Goal: Task Accomplishment & Management: Complete application form

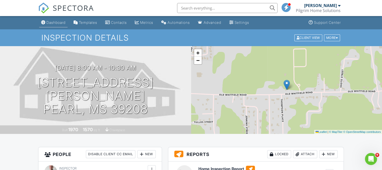
click at [50, 26] on link "Dashboard" at bounding box center [53, 22] width 28 height 9
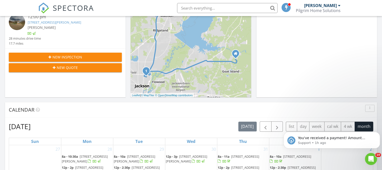
scroll to position [115, 0]
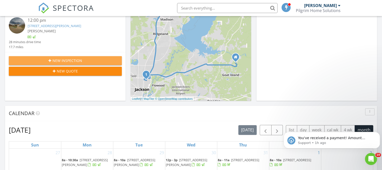
click at [32, 60] on div "New Inspection" at bounding box center [65, 60] width 105 height 5
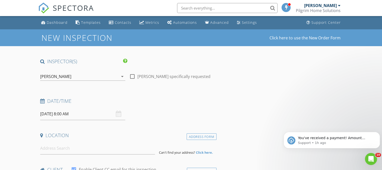
click at [45, 111] on input "08/28/2025 8:00 AM" at bounding box center [82, 114] width 85 height 12
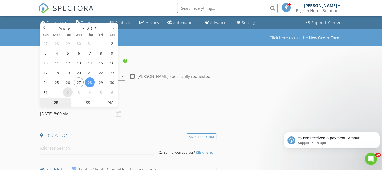
select select "8"
type input "[DATE] 8:00 AM"
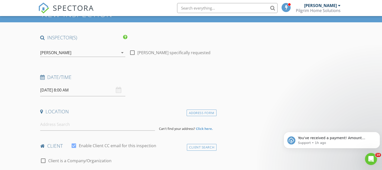
scroll to position [43, 0]
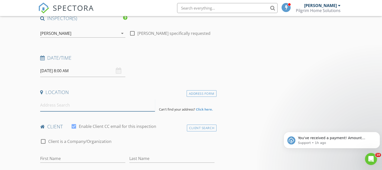
click at [47, 106] on input at bounding box center [97, 105] width 115 height 12
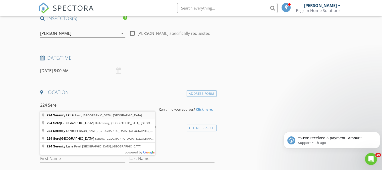
type input "224 Serenity Lk Dr, Pearl, MS, USA"
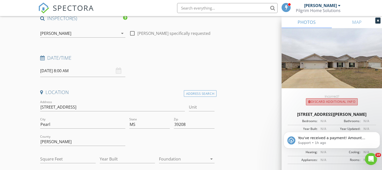
click at [331, 101] on div "Discard Additional info" at bounding box center [332, 101] width 52 height 7
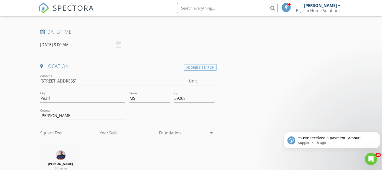
scroll to position [72, 0]
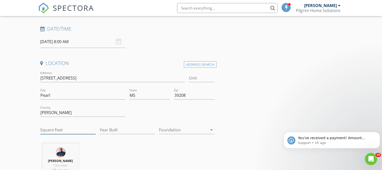
click at [45, 131] on input "Square Feet" at bounding box center [68, 130] width 56 height 8
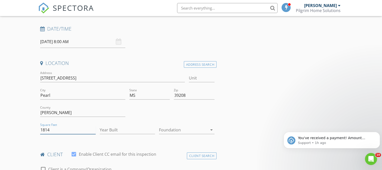
type input "1814"
click at [117, 129] on input "Year Built" at bounding box center [128, 130] width 56 height 8
type input "2024"
click at [171, 132] on div at bounding box center [183, 130] width 48 height 8
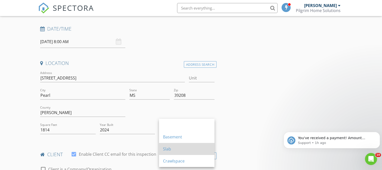
click at [170, 147] on div "Slab" at bounding box center [186, 149] width 47 height 6
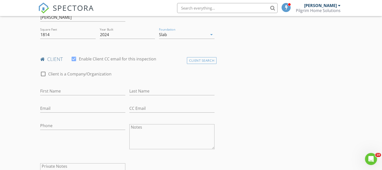
scroll to position [169, 0]
click at [47, 88] on input "First Name" at bounding box center [82, 90] width 85 height 8
type input "Brandon"
click at [146, 91] on input "Last Name" at bounding box center [171, 90] width 85 height 8
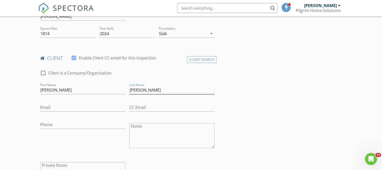
type input "Johnson"
click at [43, 106] on input "Email" at bounding box center [82, 107] width 85 height 8
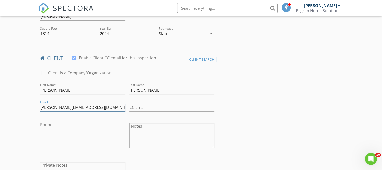
type input "johnson.b205@gmail.com"
click at [42, 125] on input "Phone" at bounding box center [82, 125] width 85 height 8
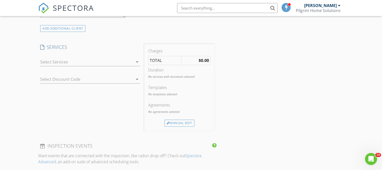
scroll to position [338, 0]
type input "205-499-1355"
click at [137, 62] on icon "arrow_drop_down" at bounding box center [137, 63] width 6 height 6
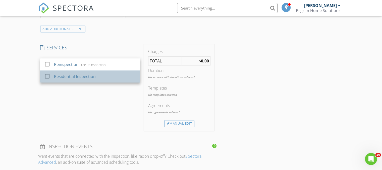
click at [92, 78] on div "Residential Inspection" at bounding box center [75, 77] width 42 height 6
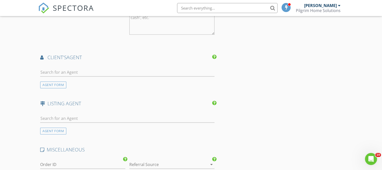
scroll to position [530, 0]
click at [46, 70] on input "text" at bounding box center [127, 73] width 174 height 8
type input "donn"
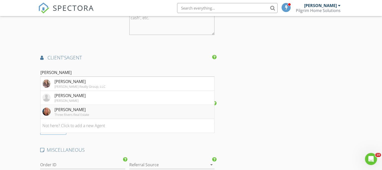
click at [49, 112] on img at bounding box center [46, 112] width 8 height 8
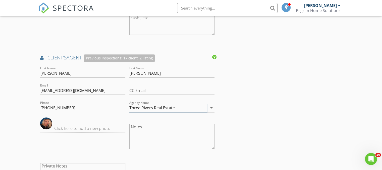
click at [182, 106] on input "Three Rivers Real Estate" at bounding box center [168, 108] width 78 height 8
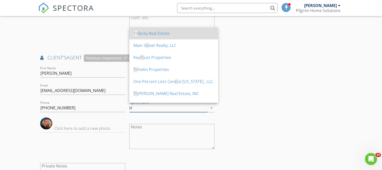
click at [157, 34] on div "Tr ifecta Real Estate" at bounding box center [173, 33] width 81 height 6
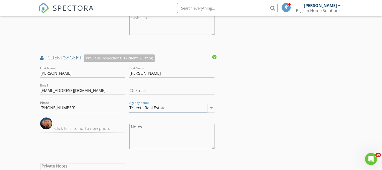
type input "Trifecta Real Estate"
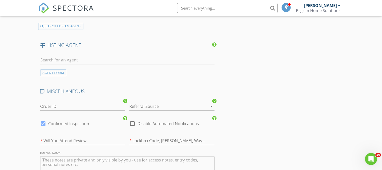
scroll to position [728, 0]
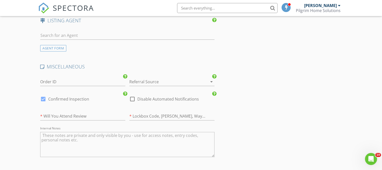
click at [184, 78] on div at bounding box center [164, 82] width 71 height 8
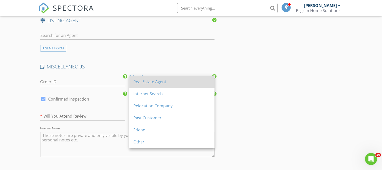
click at [150, 83] on div "Real Estate Agent" at bounding box center [171, 82] width 77 height 6
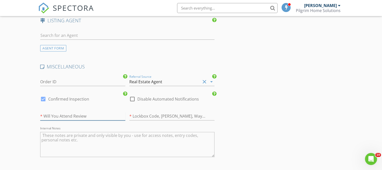
click at [48, 114] on input "text" at bounding box center [82, 116] width 85 height 8
type input "Yes"
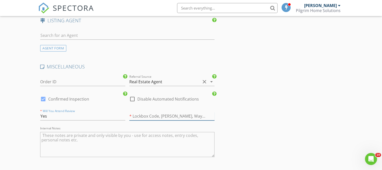
click at [149, 117] on input "text" at bounding box center [171, 116] width 85 height 8
type input "e"
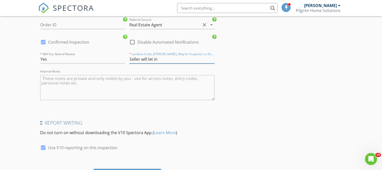
scroll to position [811, 0]
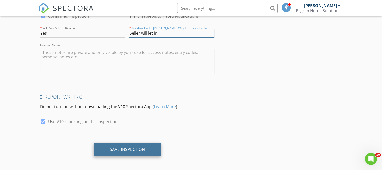
type input "Seller will let in"
click at [124, 148] on div "Save Inspection" at bounding box center [127, 149] width 35 height 5
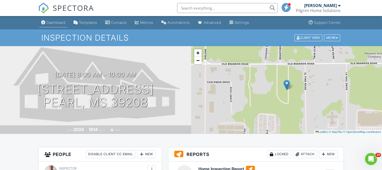
click at [49, 22] on div "Dashboard" at bounding box center [55, 22] width 19 height 4
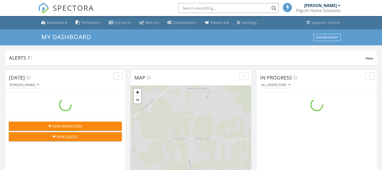
scroll to position [465, 390]
